Goal: Browse casually

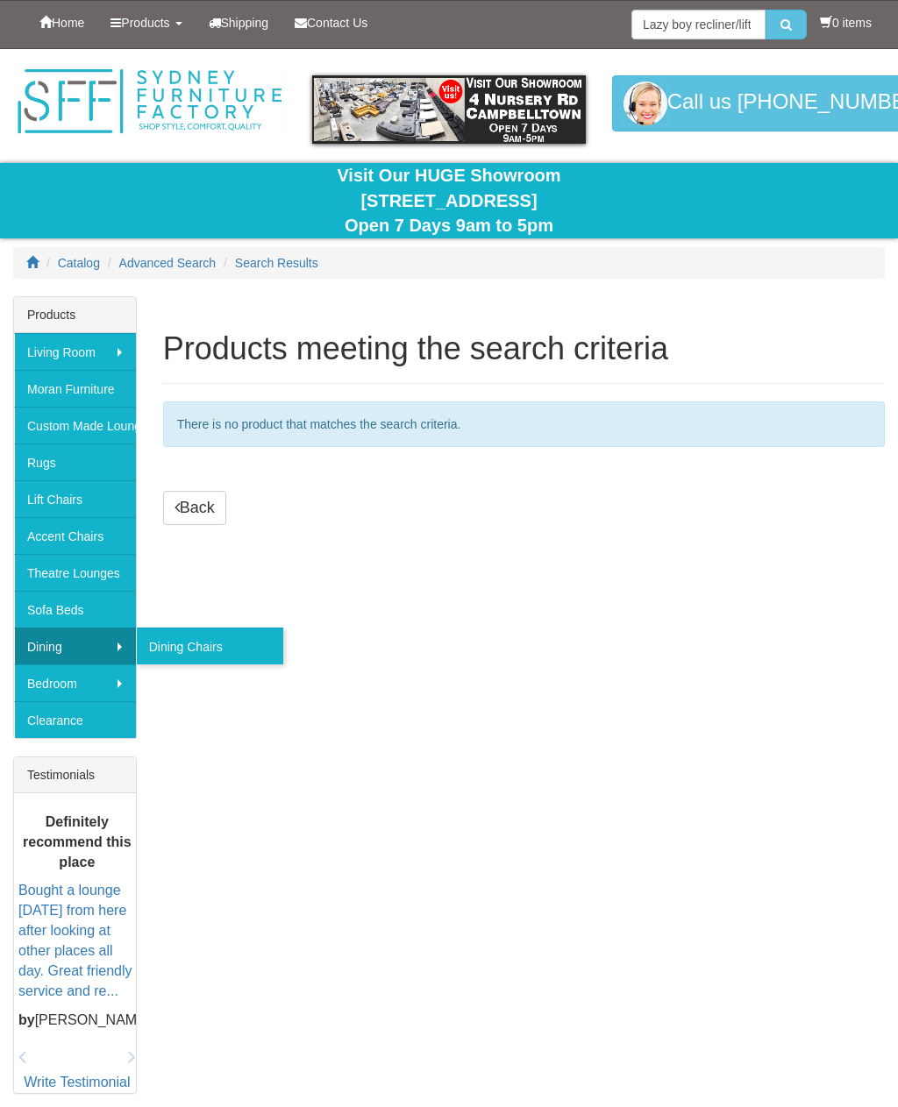
click at [94, 633] on link "Dining" at bounding box center [75, 646] width 122 height 37
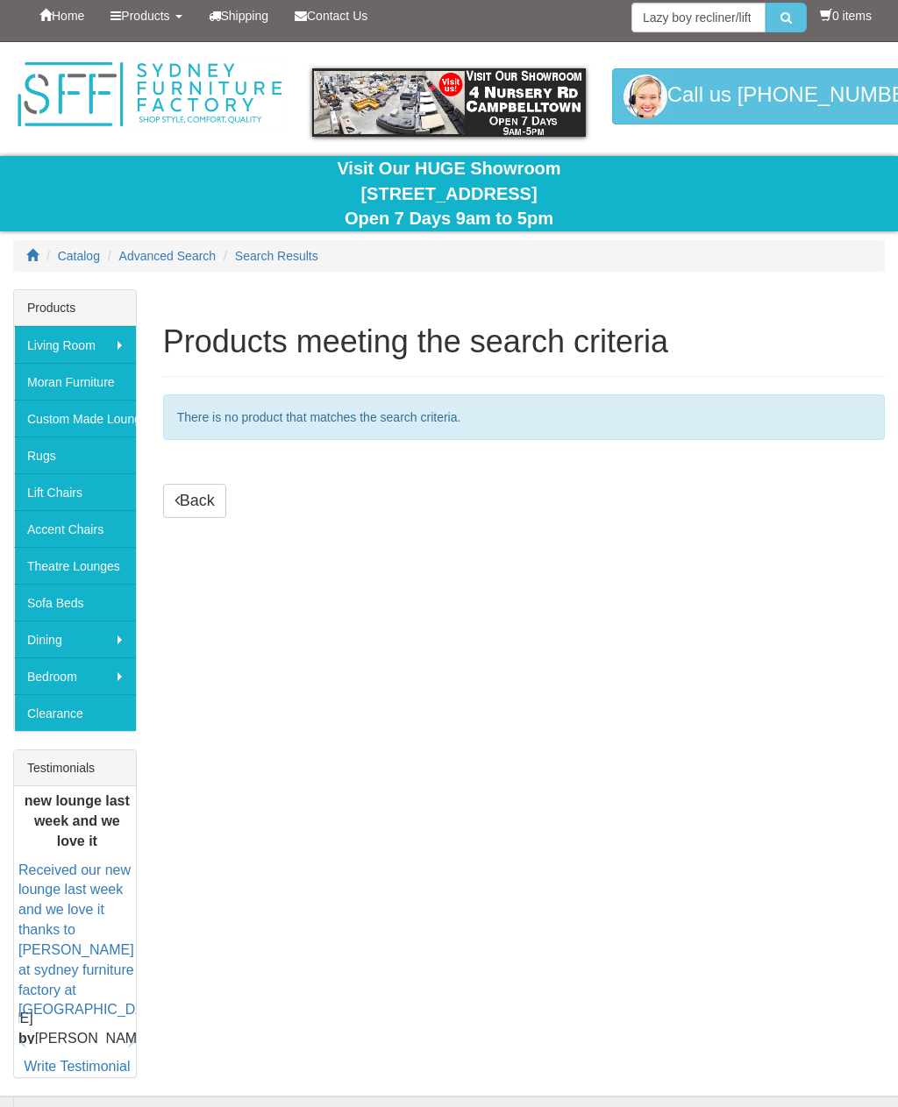
scroll to position [13, 0]
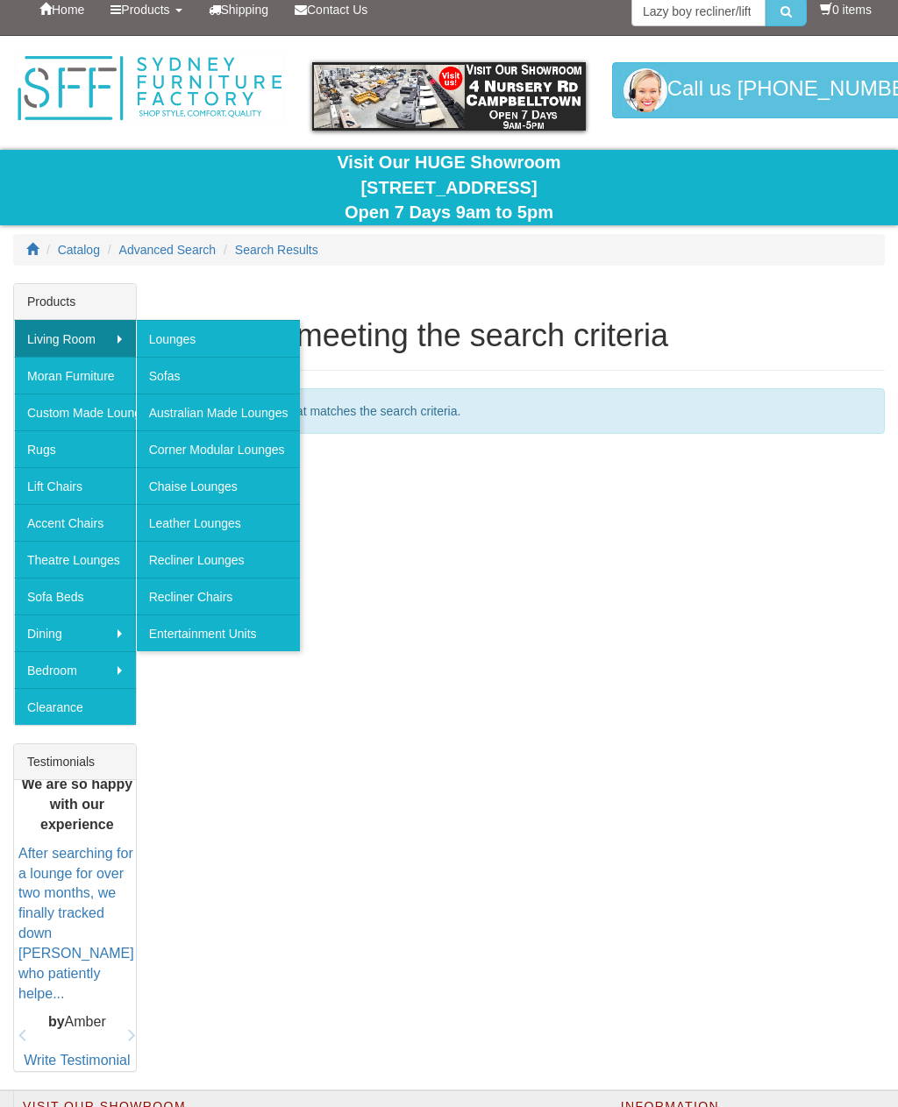
click at [242, 364] on link "Sofas" at bounding box center [218, 375] width 165 height 37
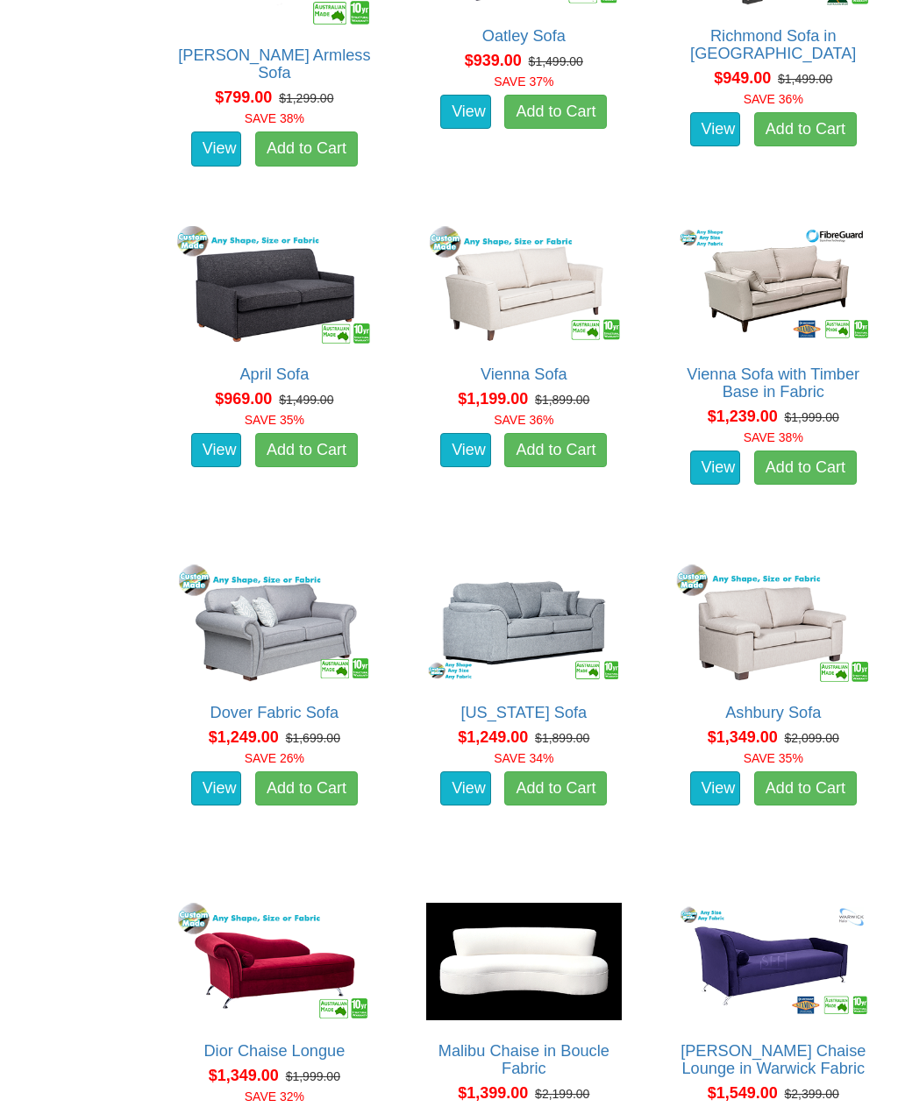
scroll to position [1205, 0]
click at [213, 780] on link "View" at bounding box center [216, 788] width 51 height 35
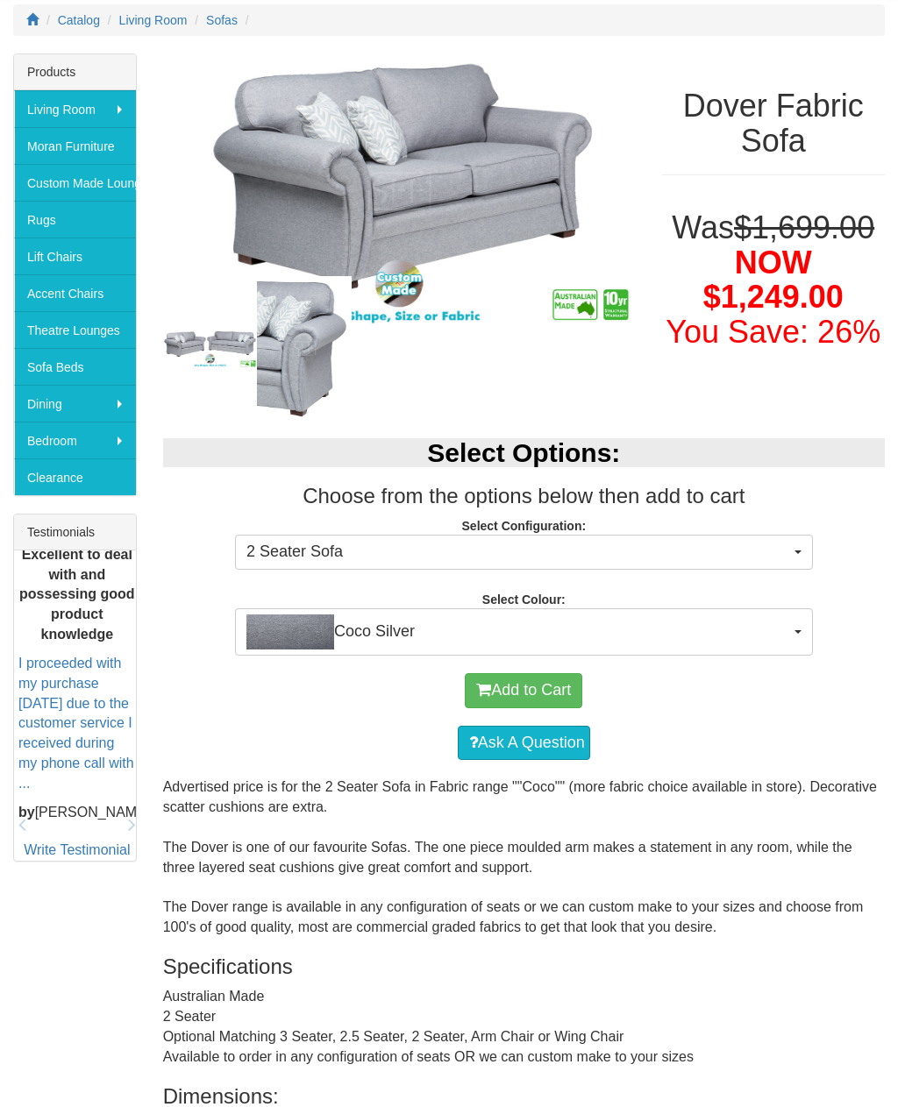
scroll to position [244, 0]
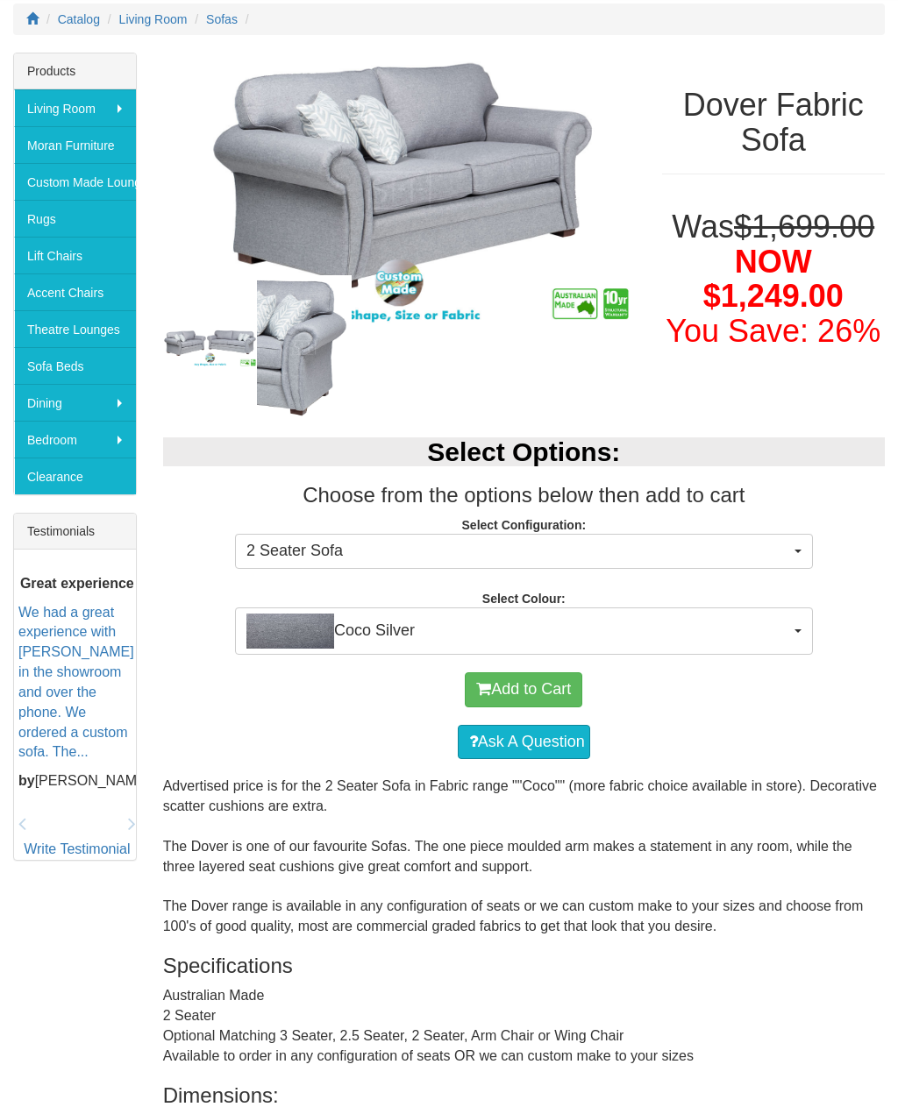
click at [807, 618] on button "Coco Silver" at bounding box center [524, 631] width 578 height 47
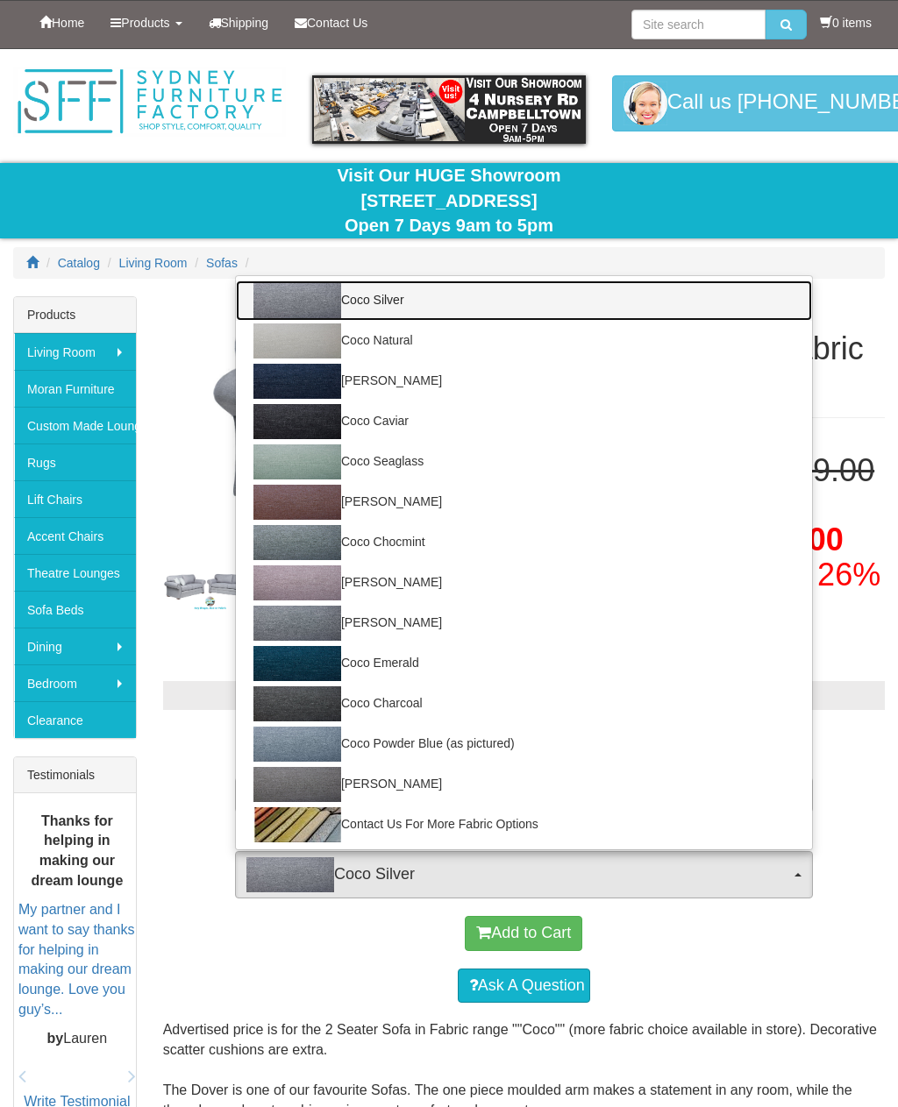
scroll to position [2, 0]
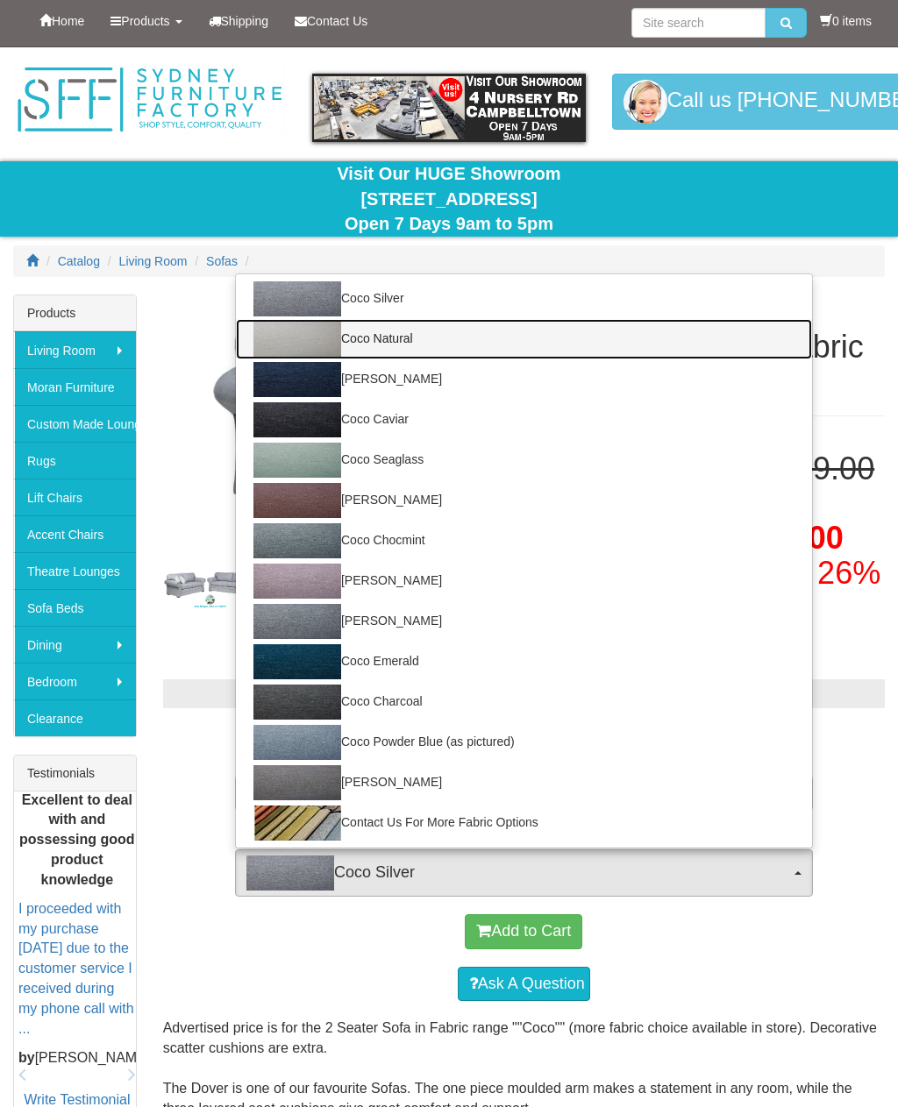
click at [298, 342] on img at bounding box center [297, 339] width 88 height 35
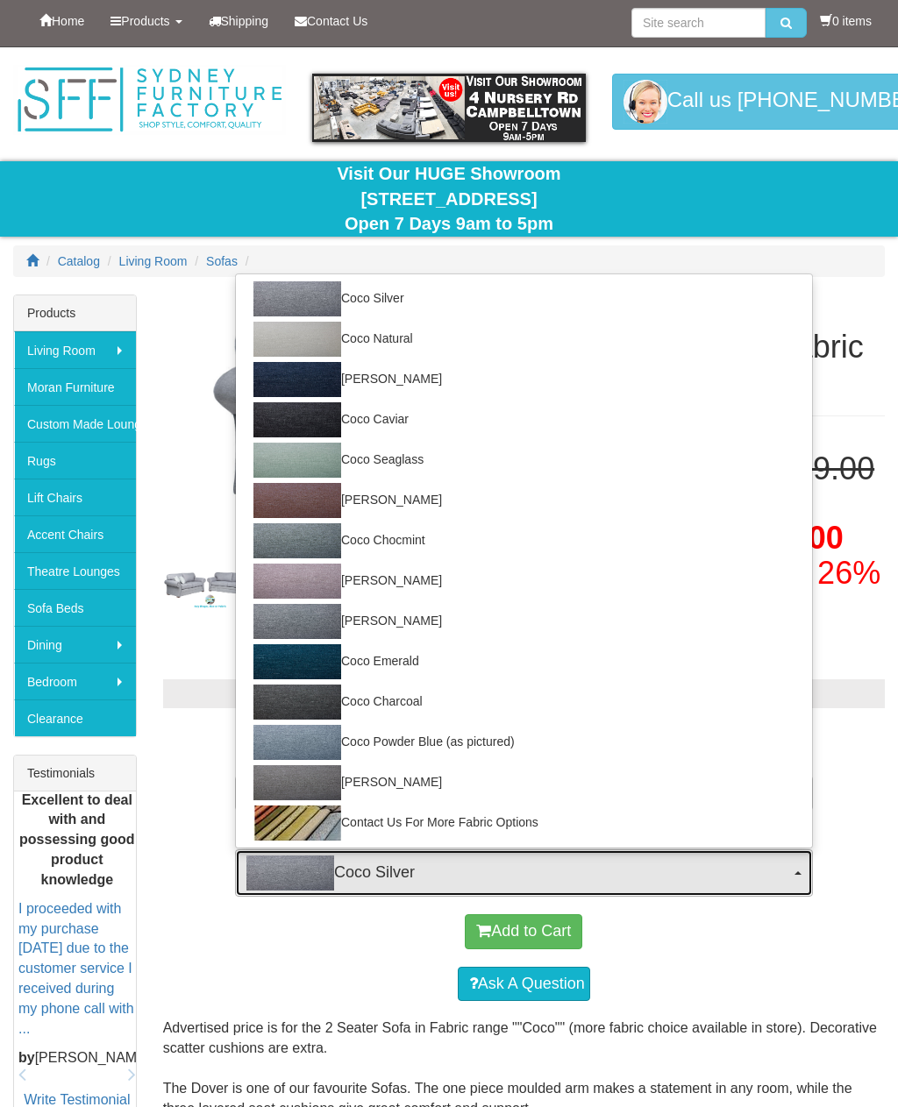
select select "167"
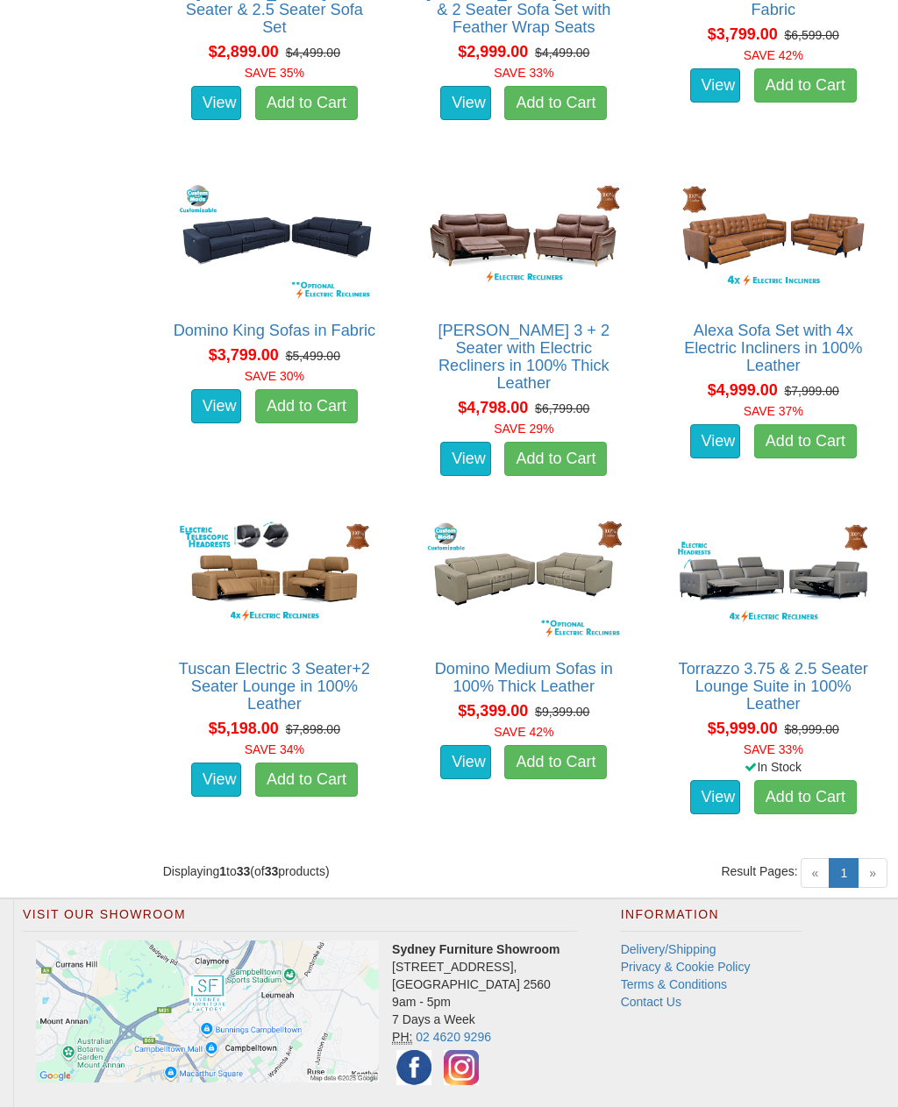
scroll to position [3985, 0]
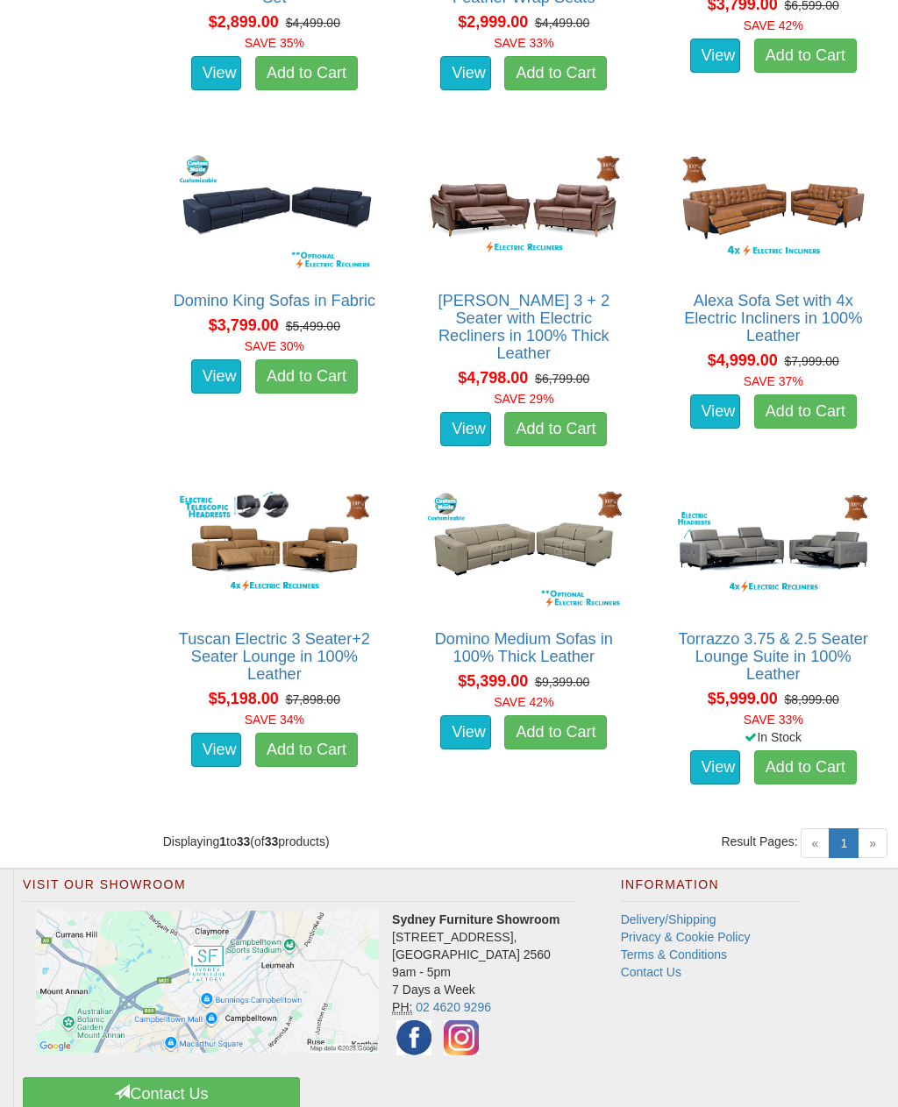
click at [679, 238] on img at bounding box center [773, 211] width 203 height 125
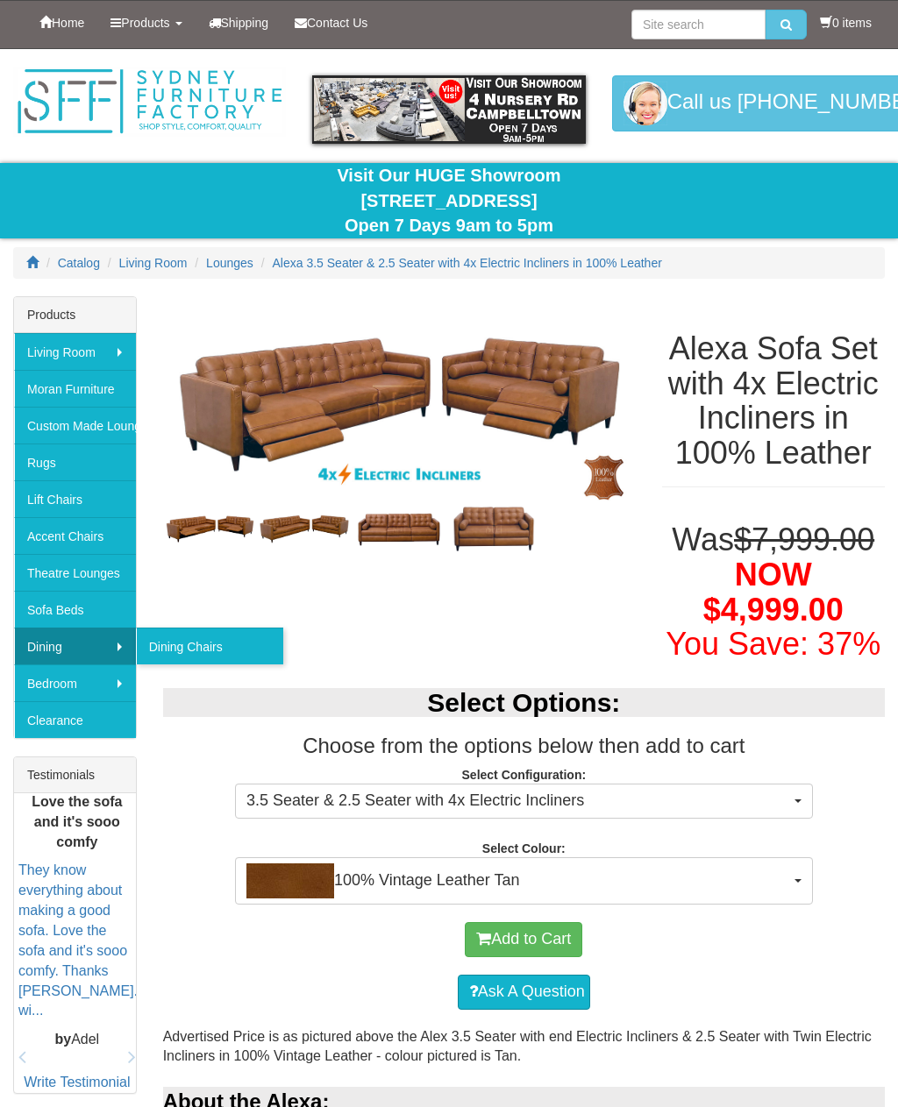
click at [208, 629] on link "Dining Chairs" at bounding box center [209, 646] width 147 height 37
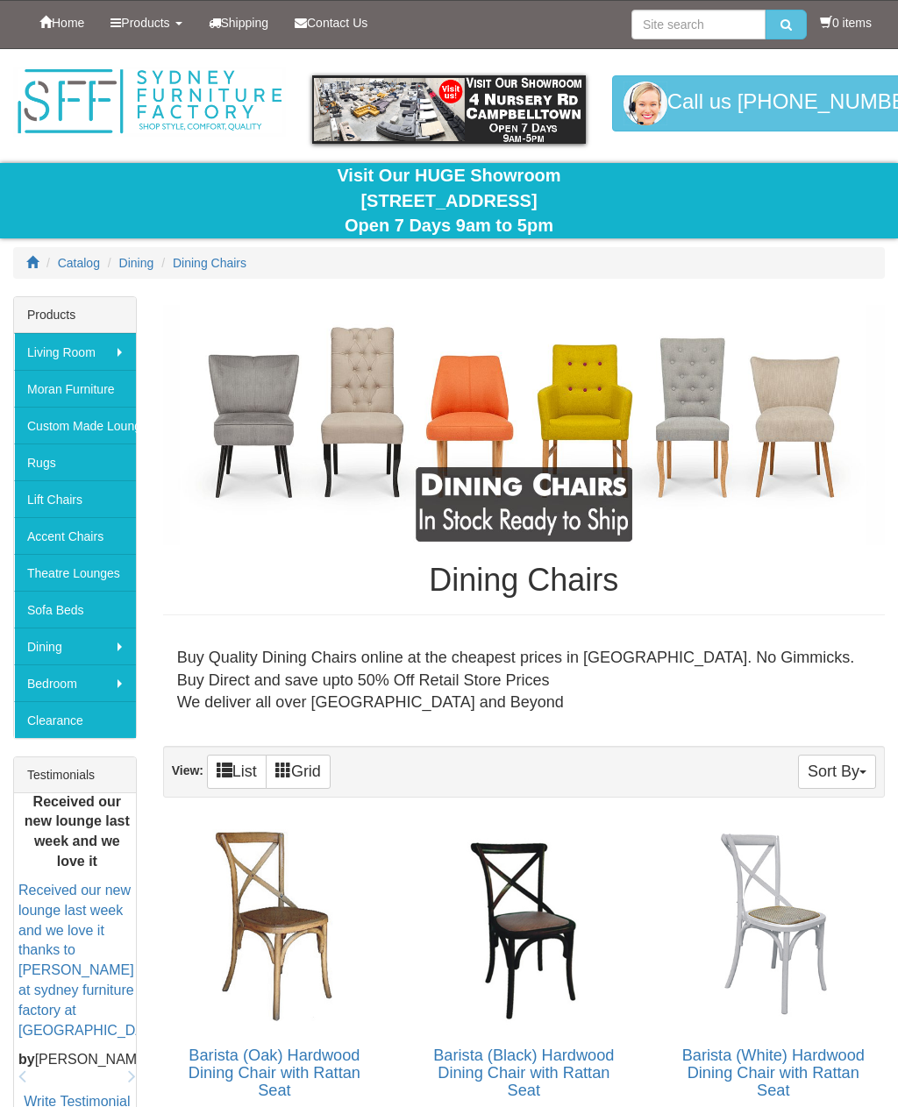
click at [143, 263] on span "Dining" at bounding box center [136, 263] width 35 height 14
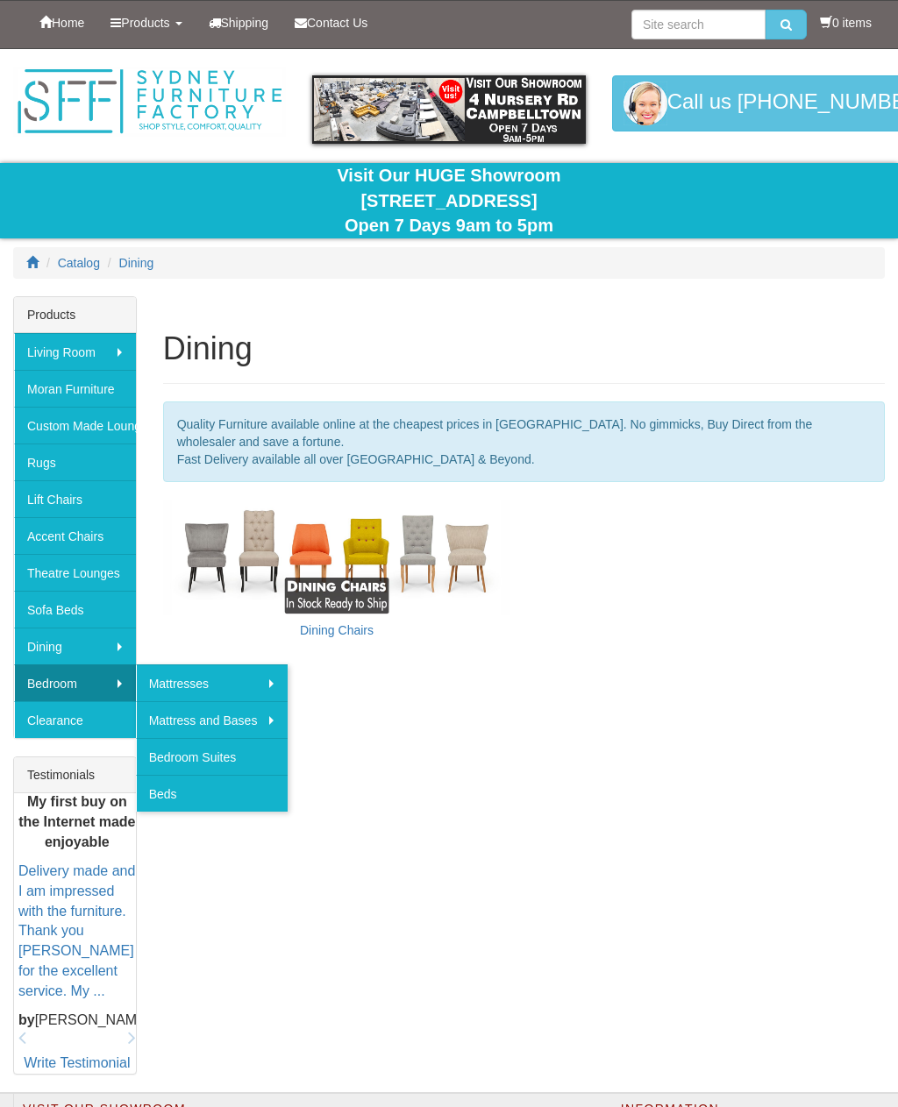
click at [245, 757] on link "Bedroom Suites" at bounding box center [212, 756] width 153 height 37
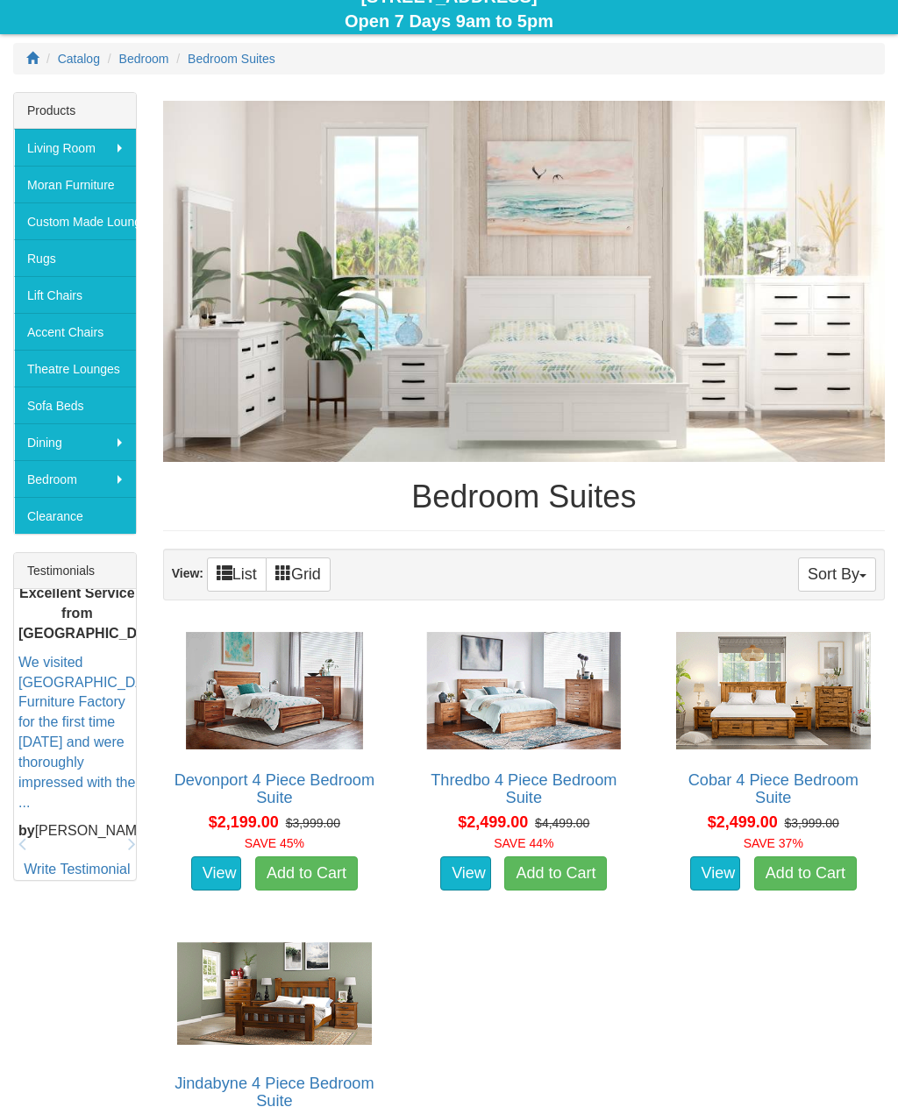
scroll to position [198, 0]
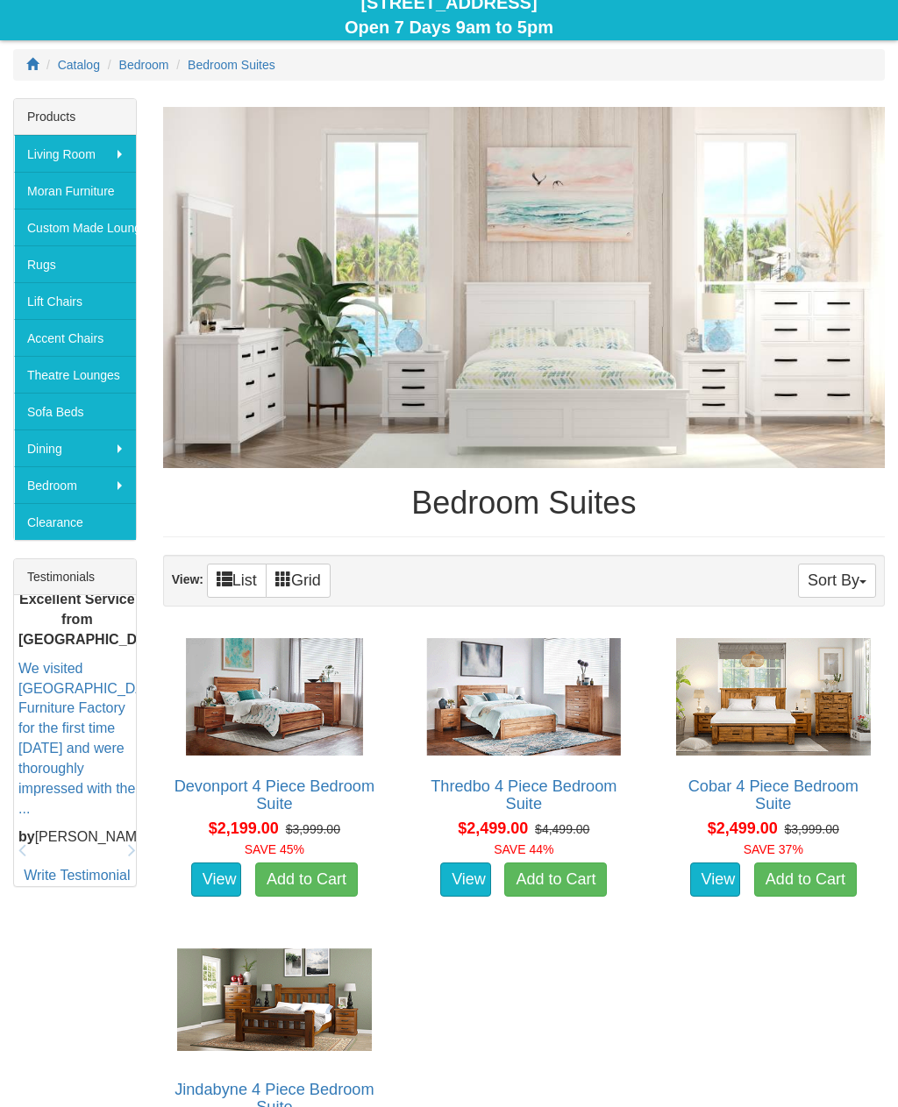
click at [587, 367] on img at bounding box center [524, 287] width 722 height 361
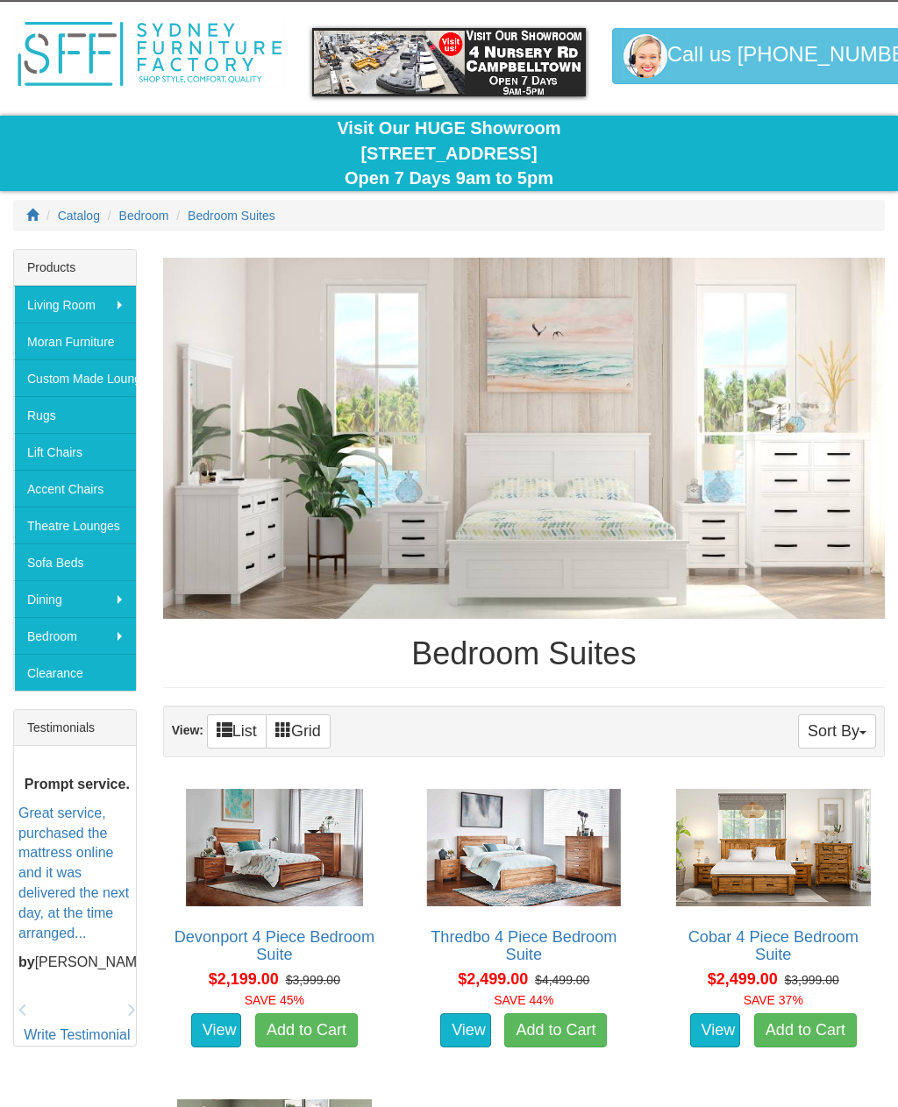
scroll to position [0, 0]
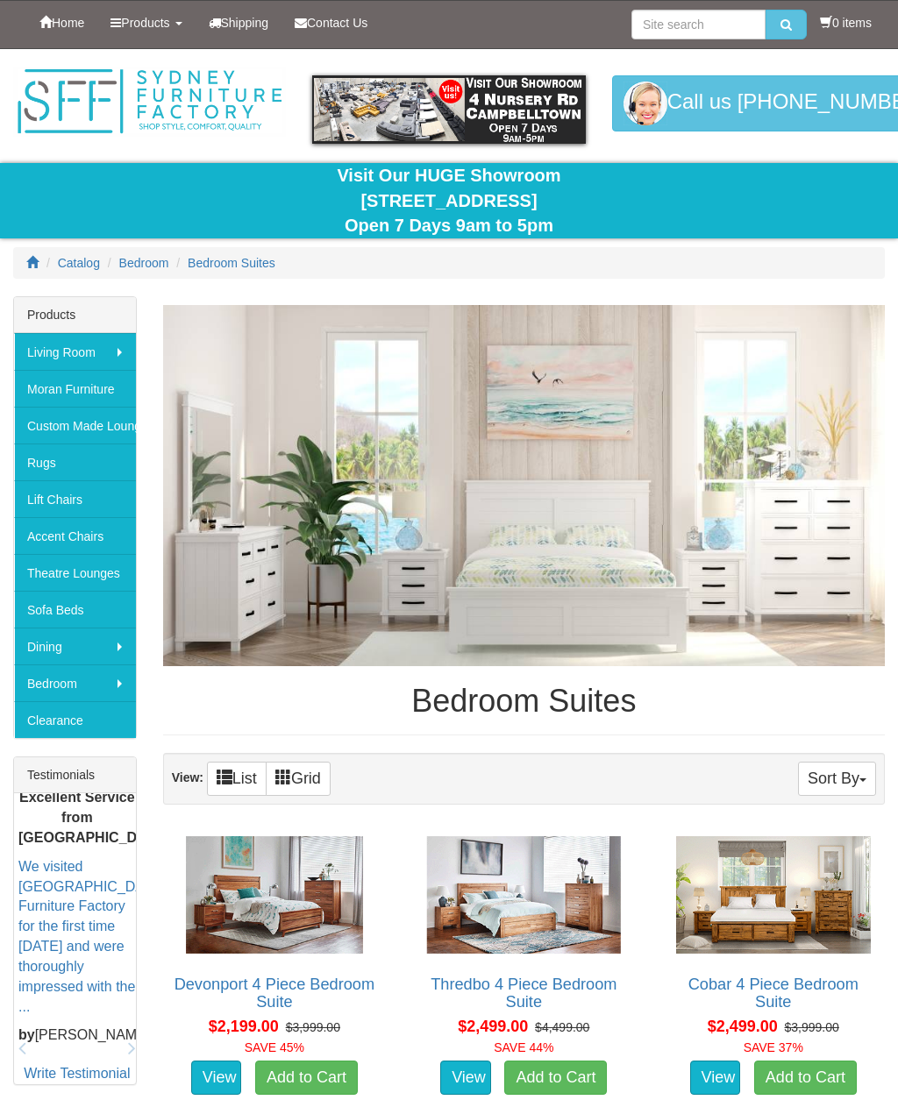
click at [108, 458] on link "Rugs" at bounding box center [75, 462] width 122 height 37
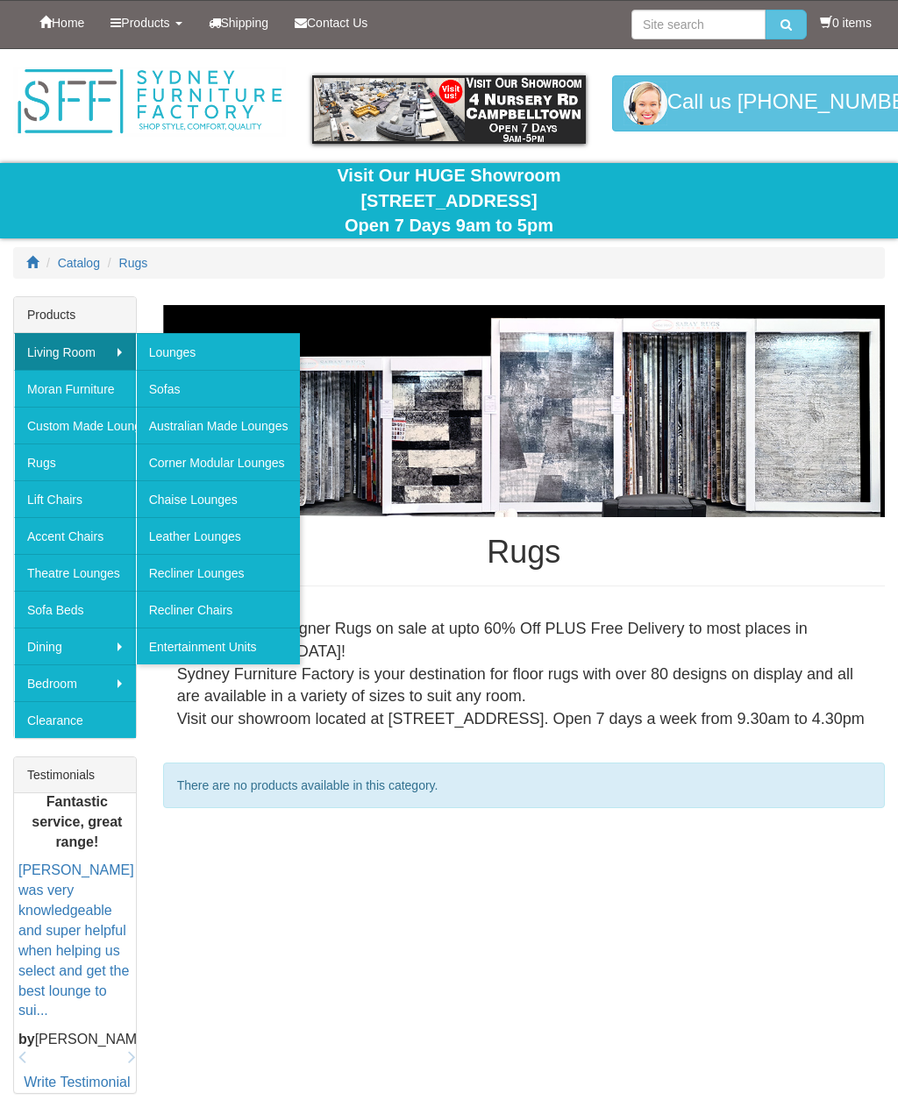
click at [257, 421] on link "Australian Made Lounges" at bounding box center [218, 425] width 165 height 37
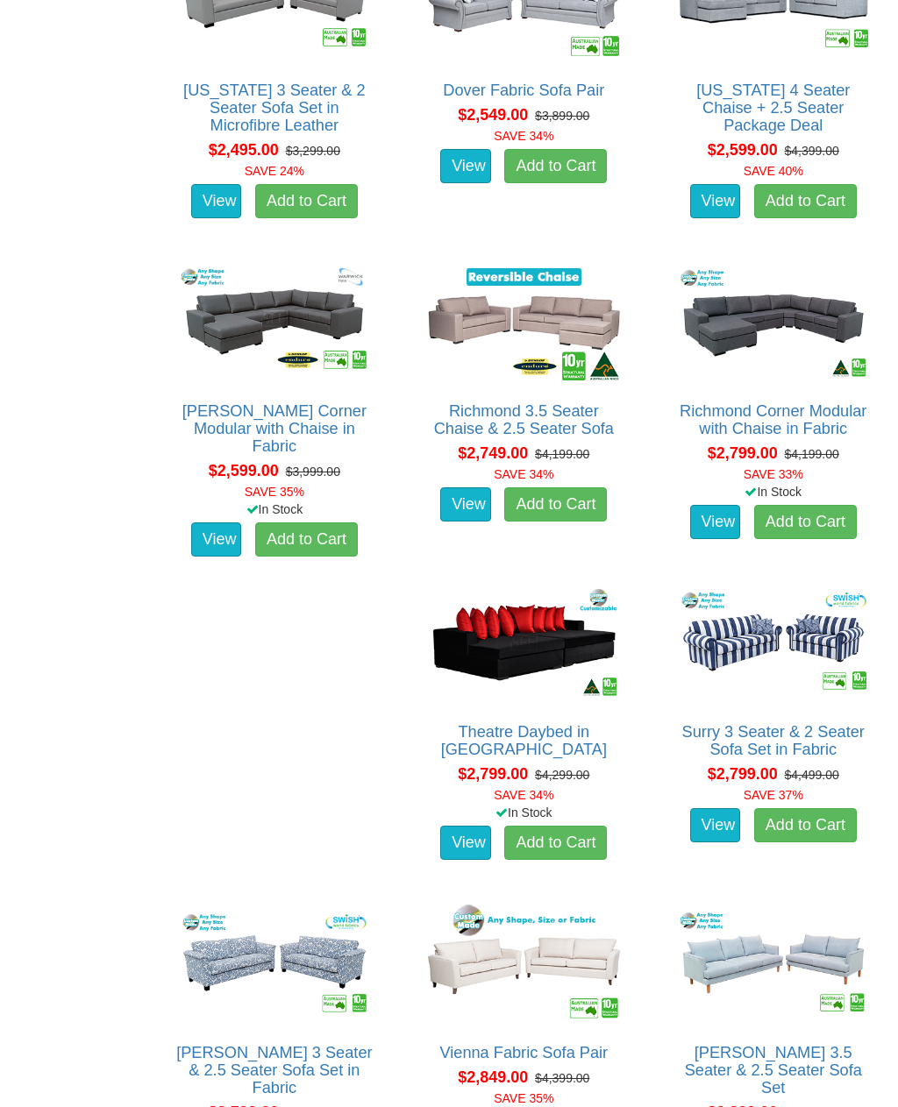
scroll to position [2053, 0]
